Goal: Find specific page/section: Find specific page/section

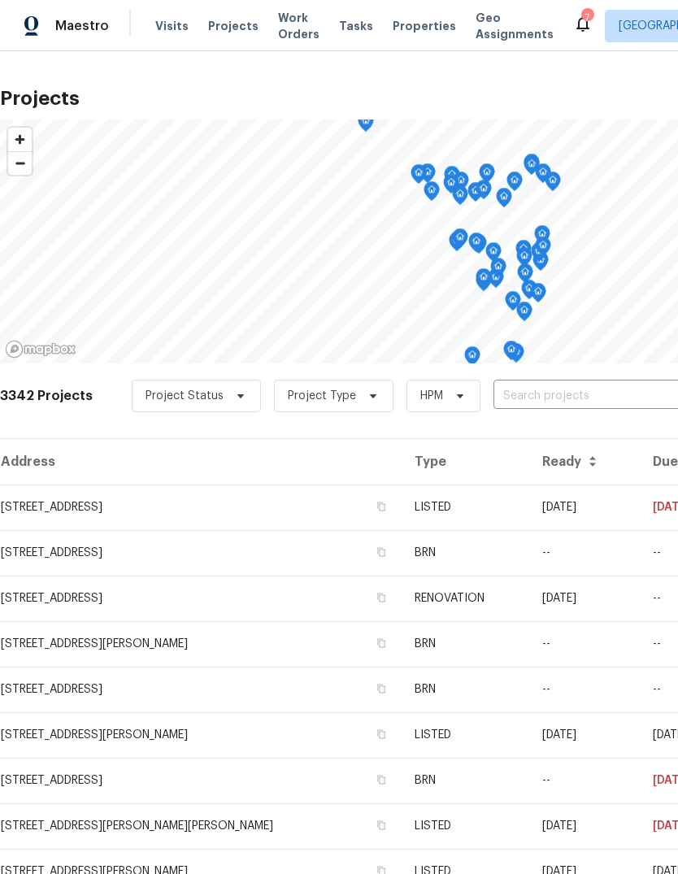
click at [418, 22] on span "Properties" at bounding box center [423, 26] width 63 height 16
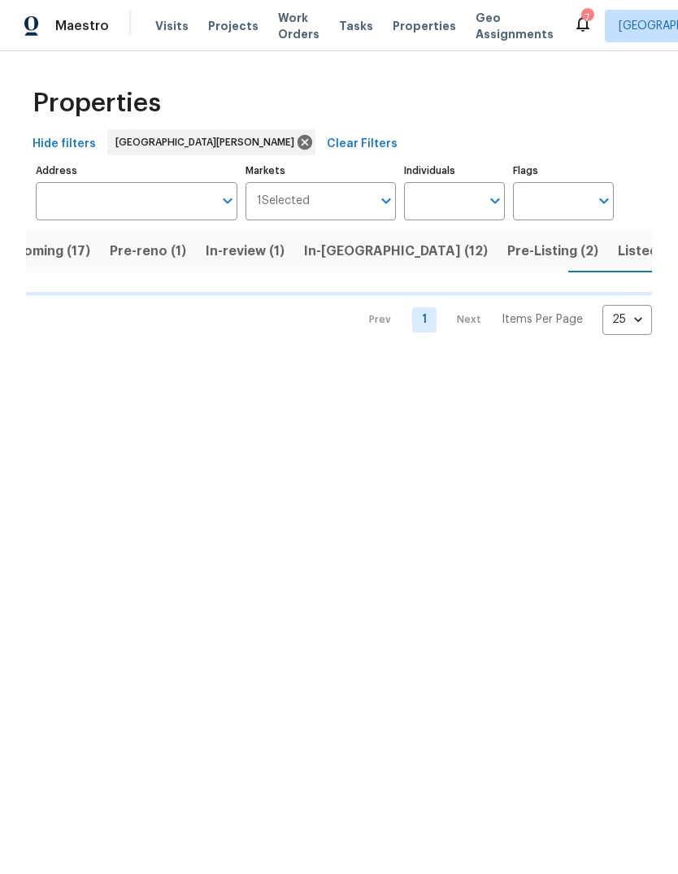
scroll to position [0, 40]
